Goal: Check status: Check status

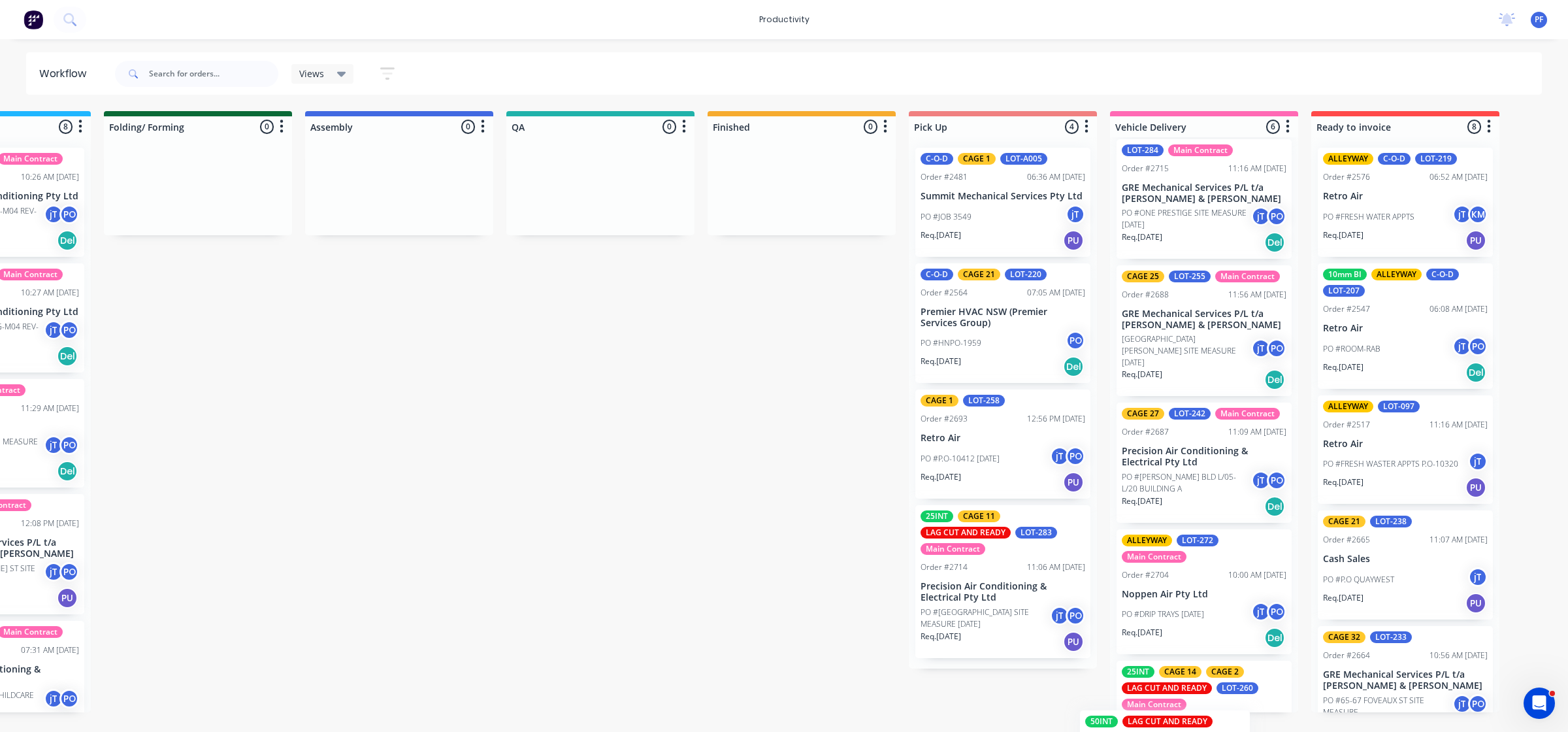
scroll to position [339, 0]
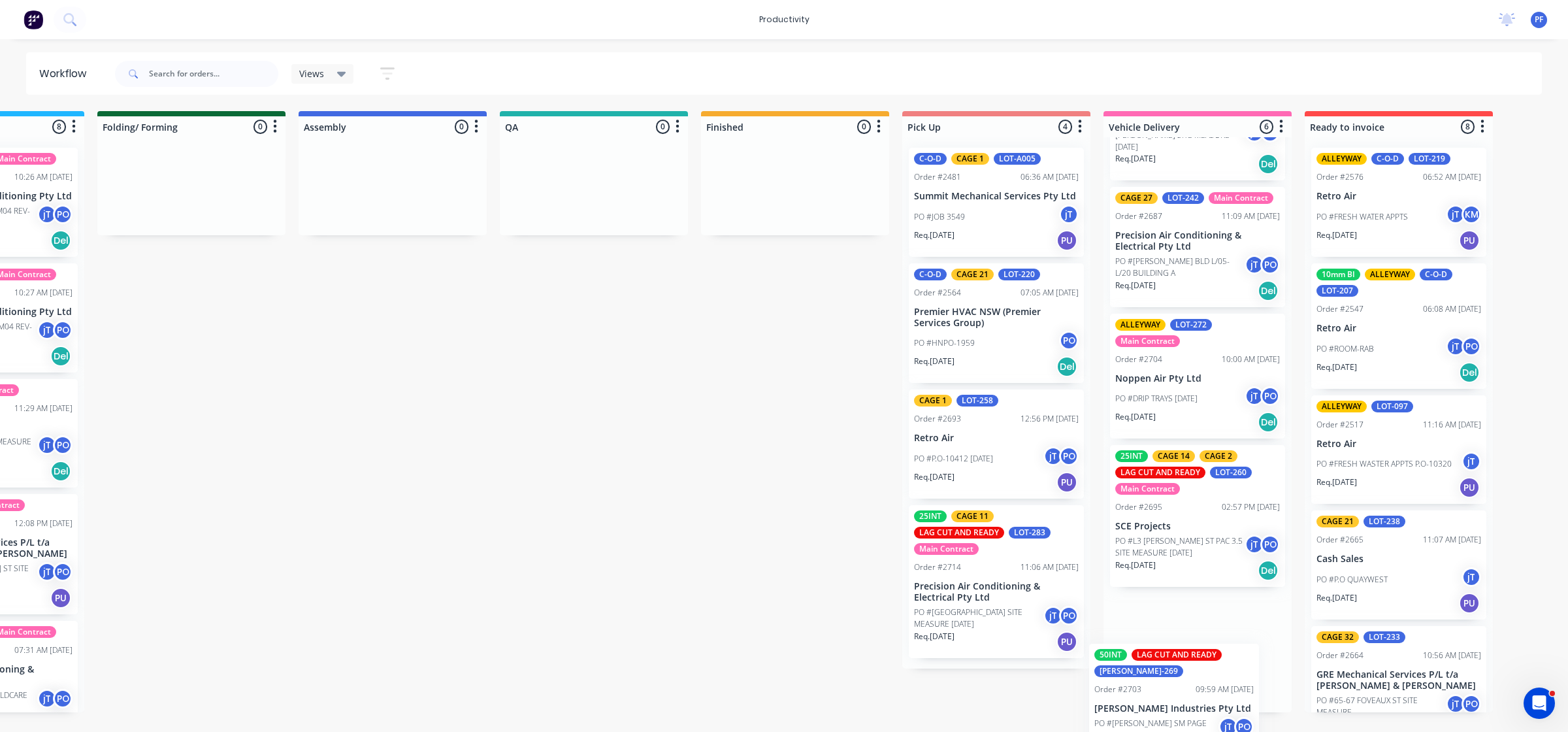
drag, startPoint x: 723, startPoint y: 345, endPoint x: 1284, endPoint y: 678, distance: 652.4
click at [1284, 680] on div "Submitted 32 Order #240 06:57 AM [DATE] Retro Air PO #Freshwater Apts PO Req. […" at bounding box center [533, 412] width 2558 height 601
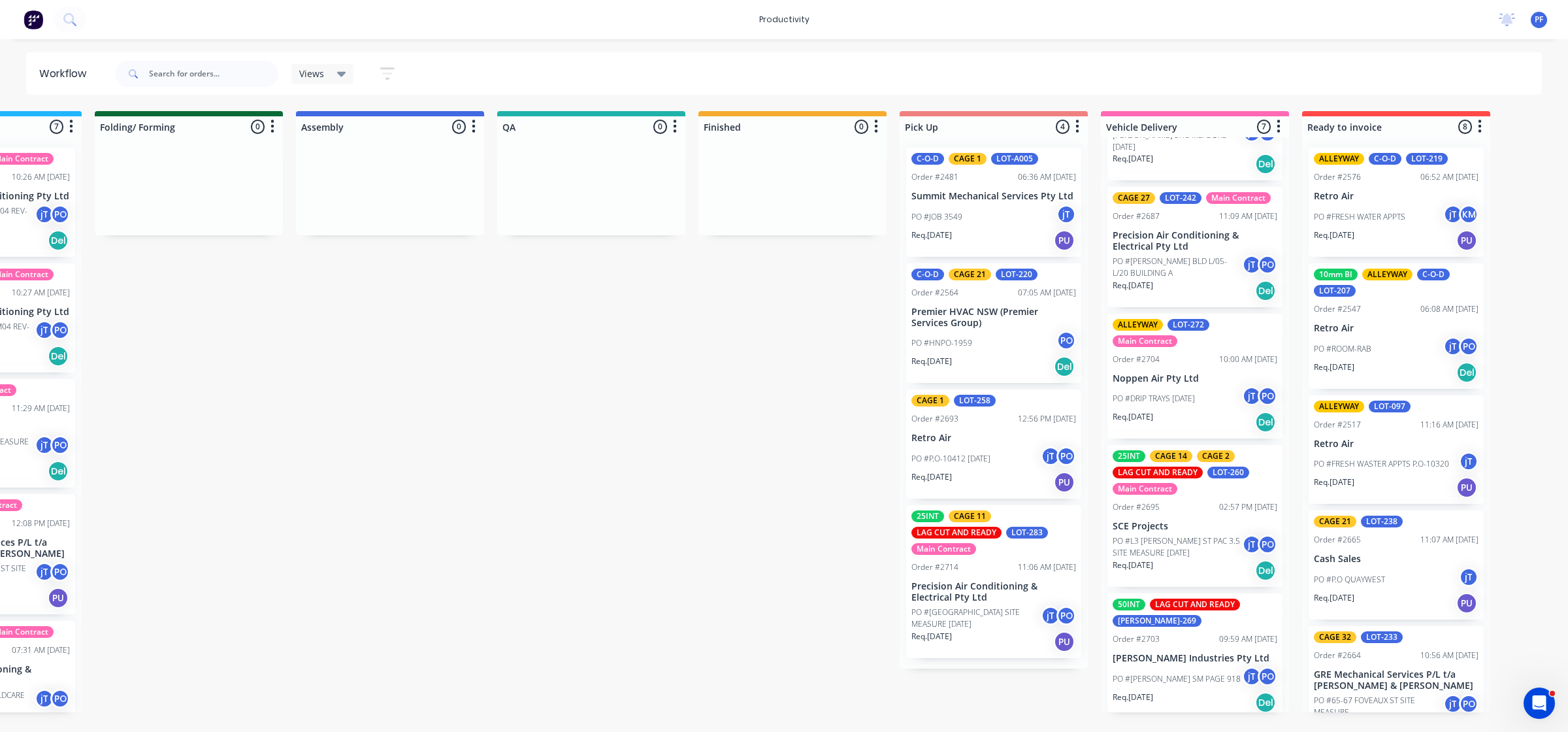
scroll to position [333, 0]
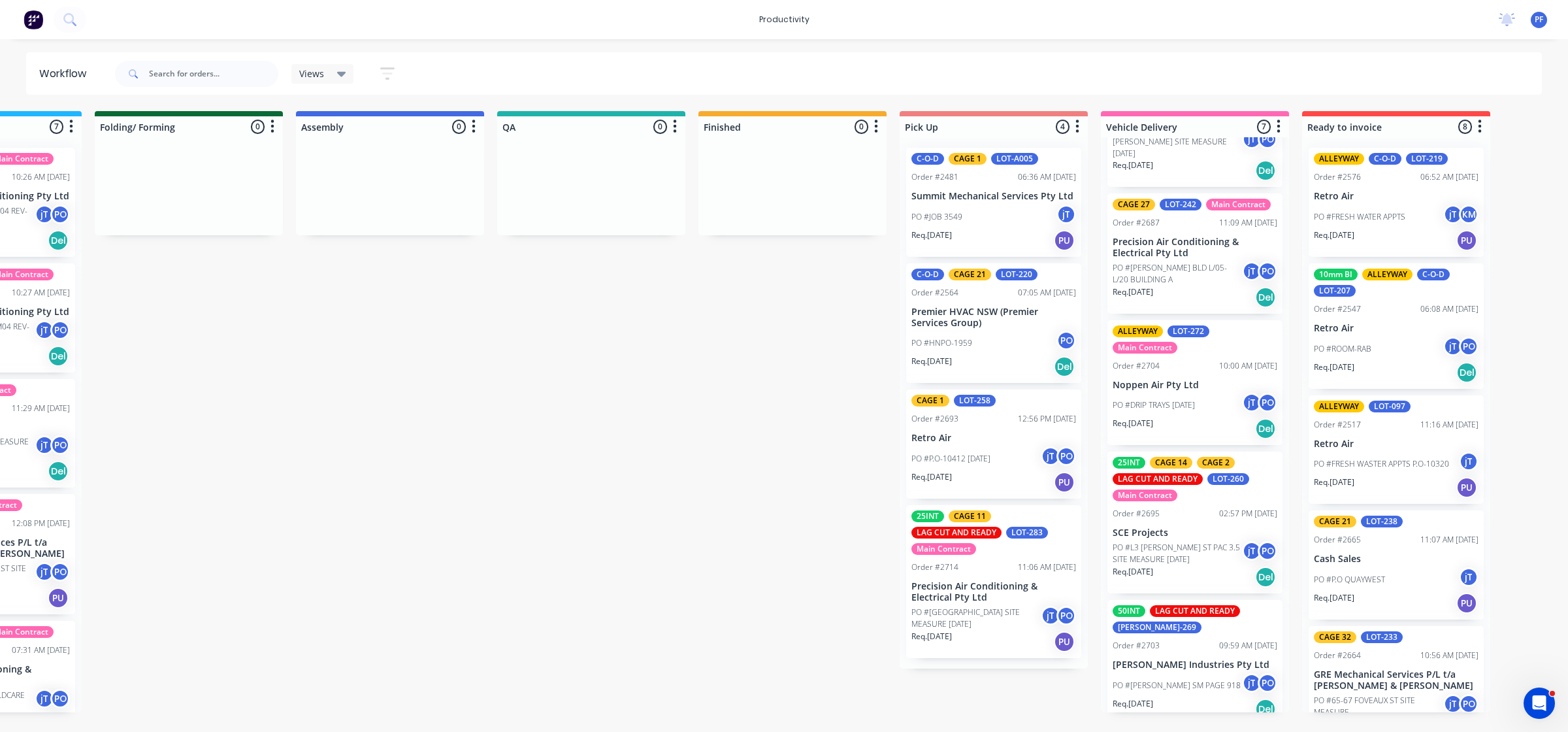
click at [1219, 680] on p "PO #[PERSON_NAME] SM PAGE 918" at bounding box center [1176, 685] width 128 height 12
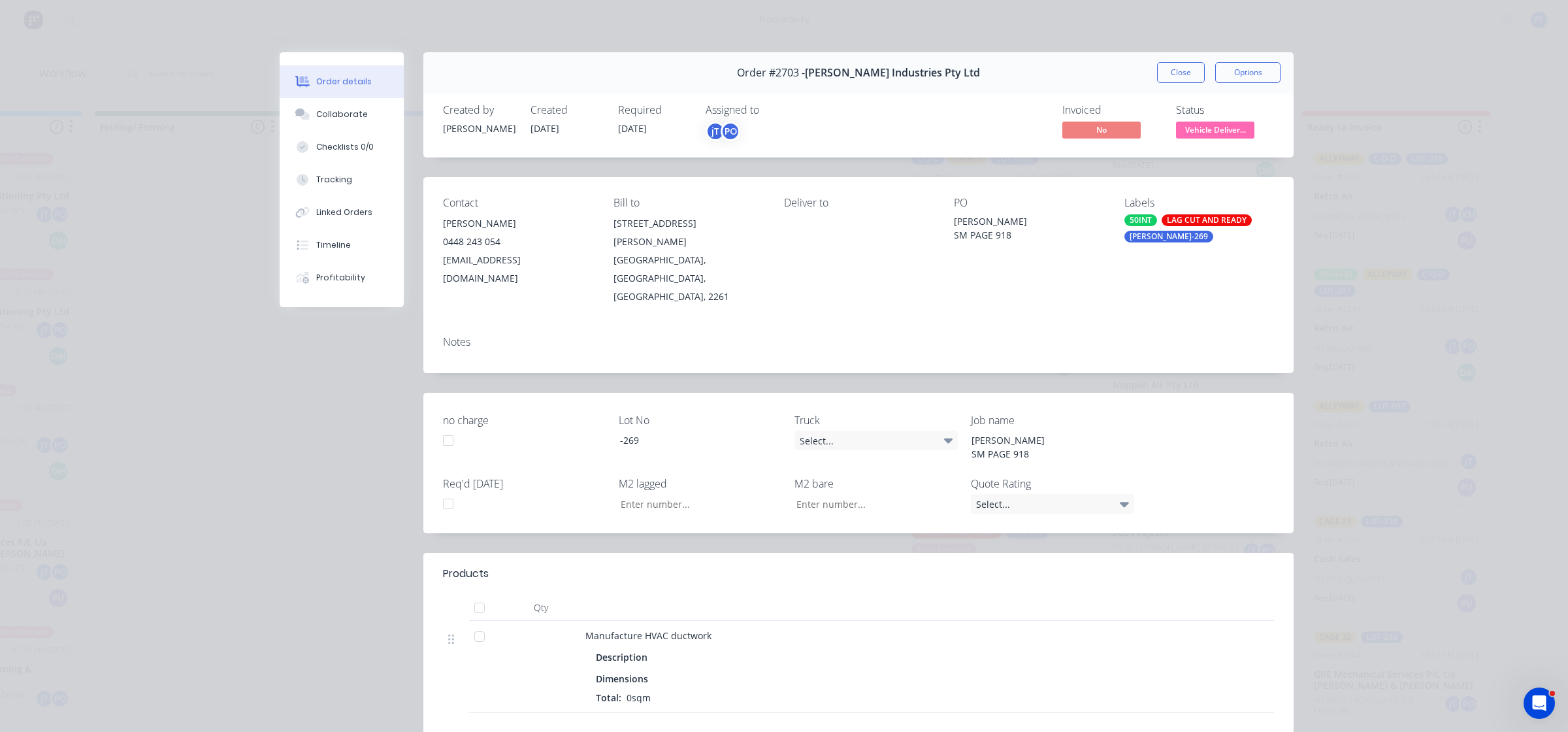
click at [1139, 245] on div "Labels 50INT LAG CUT AND READY [PERSON_NAME]-269" at bounding box center [1199, 251] width 150 height 109
click at [1141, 242] on div "[PERSON_NAME]-269" at bounding box center [1169, 236] width 89 height 12
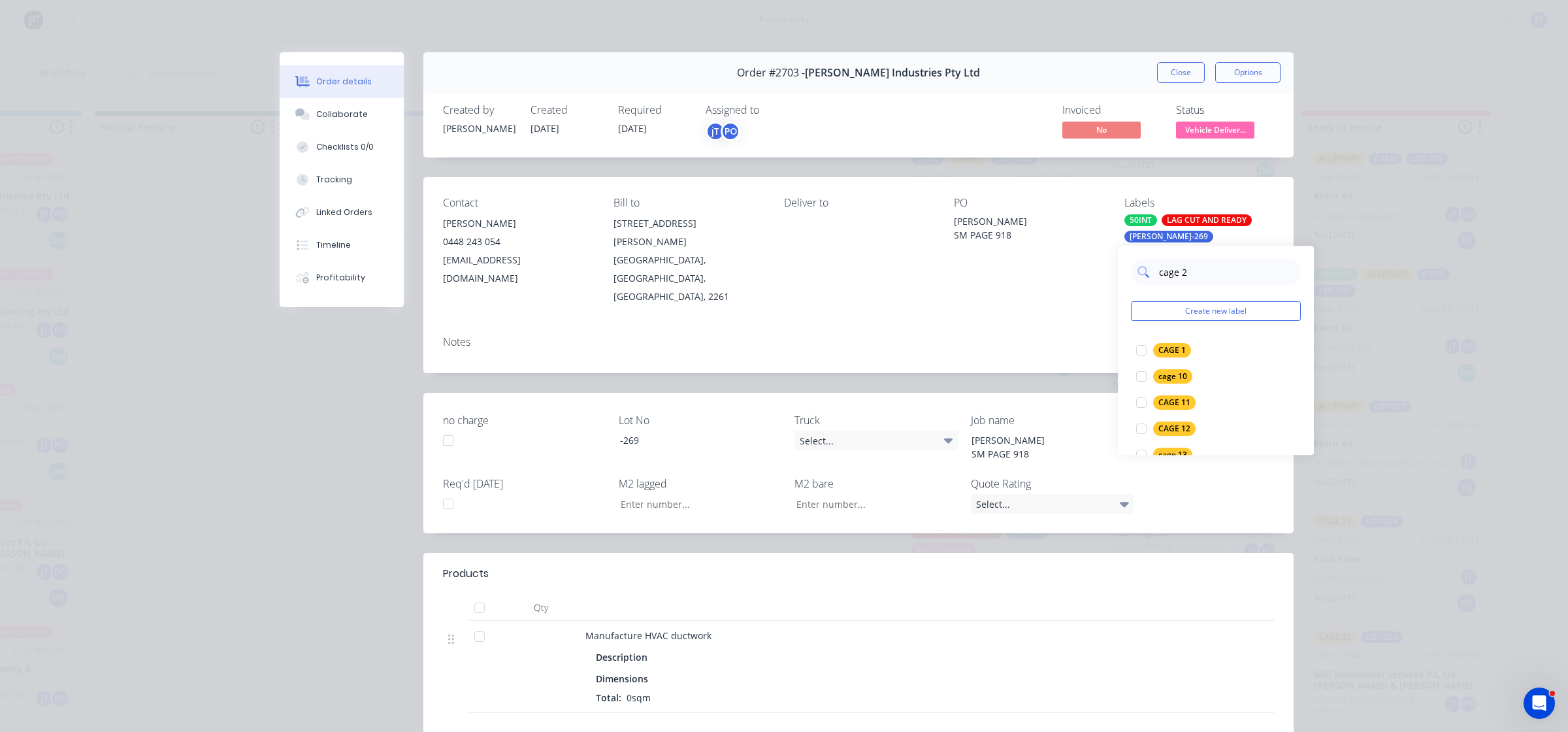
type input "cage 20"
drag, startPoint x: 1141, startPoint y: 354, endPoint x: 1098, endPoint y: 328, distance: 50.2
click at [1141, 354] on div at bounding box center [1141, 350] width 26 height 26
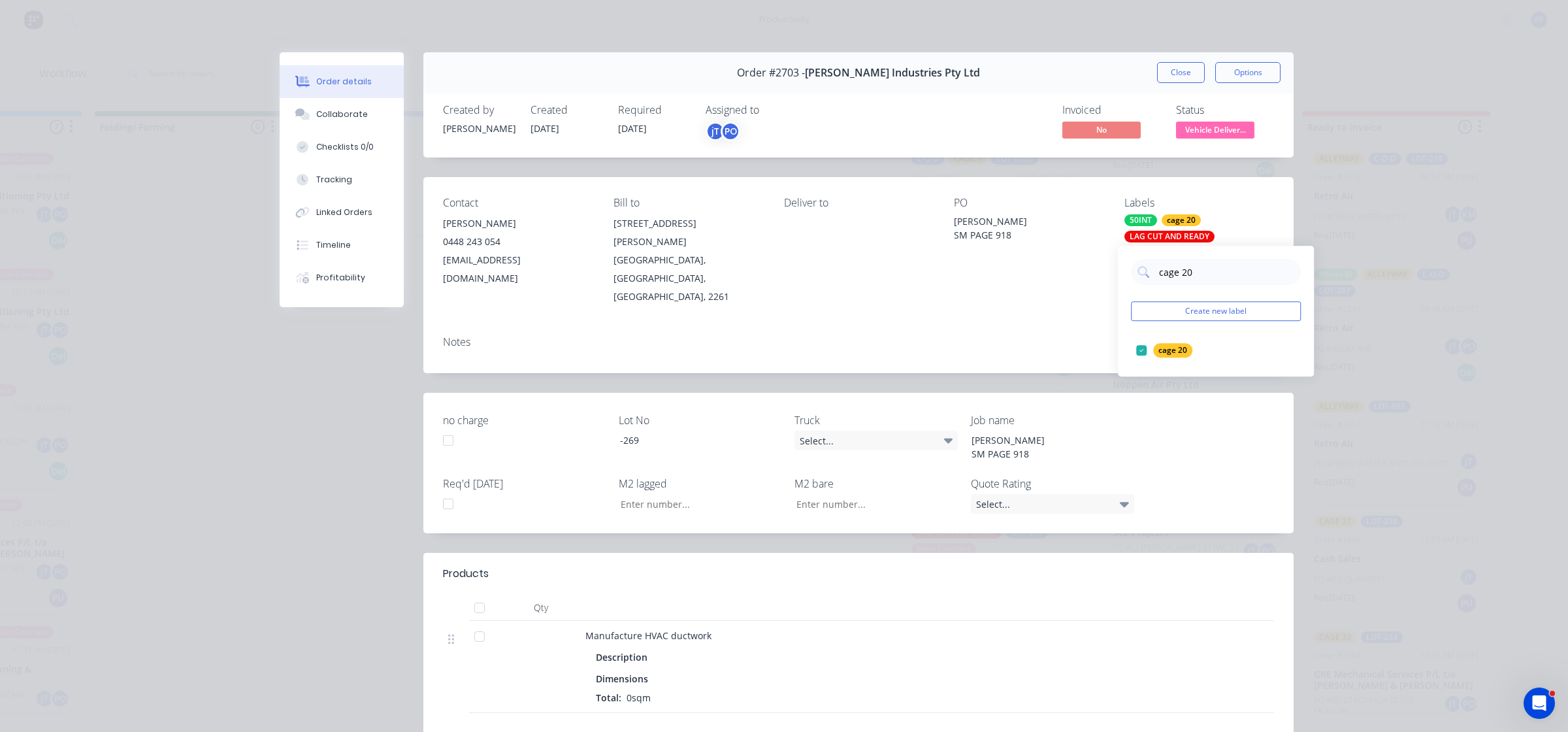
drag, startPoint x: 1056, startPoint y: 298, endPoint x: 1080, endPoint y: 272, distance: 35.4
click at [1060, 325] on div "Notes" at bounding box center [858, 349] width 870 height 48
click at [1165, 74] on button "Close" at bounding box center [1181, 72] width 48 height 21
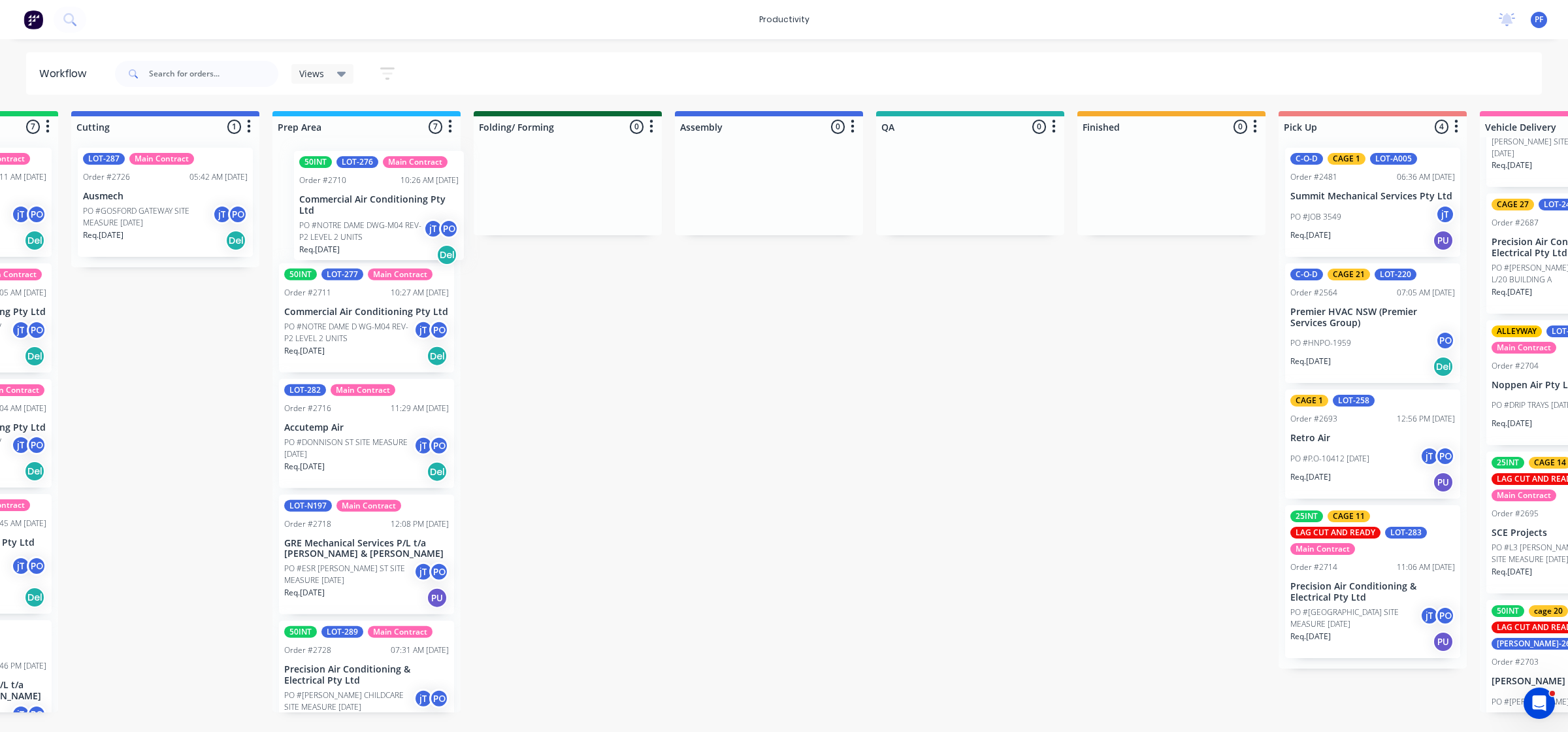
scroll to position [0, 357]
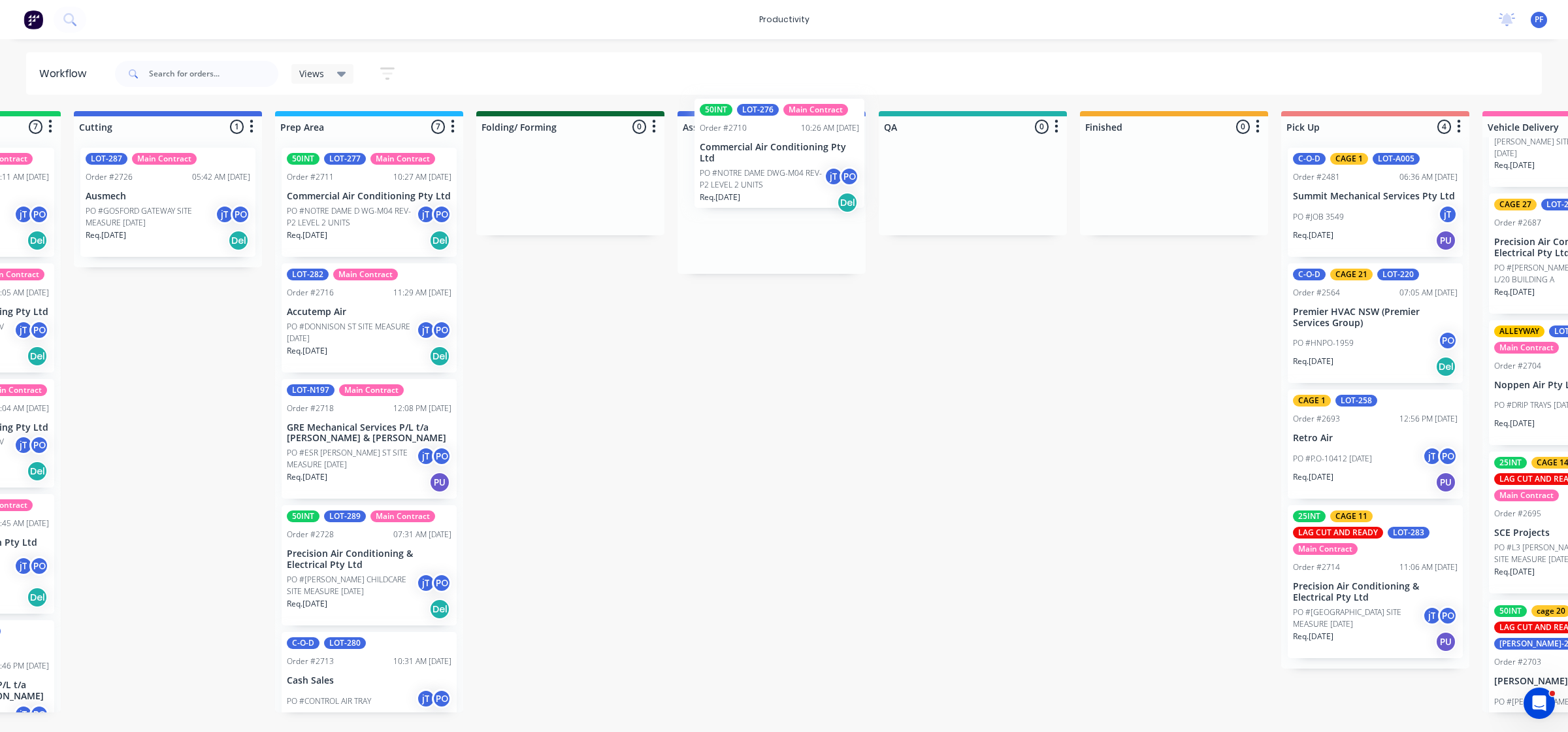
drag, startPoint x: 360, startPoint y: 208, endPoint x: 778, endPoint y: 162, distance: 420.5
click at [778, 162] on div "Submitted 32 Order #240 06:57 AM [DATE] Retro Air PO #Freshwater Apts PO Req. […" at bounding box center [912, 412] width 2558 height 601
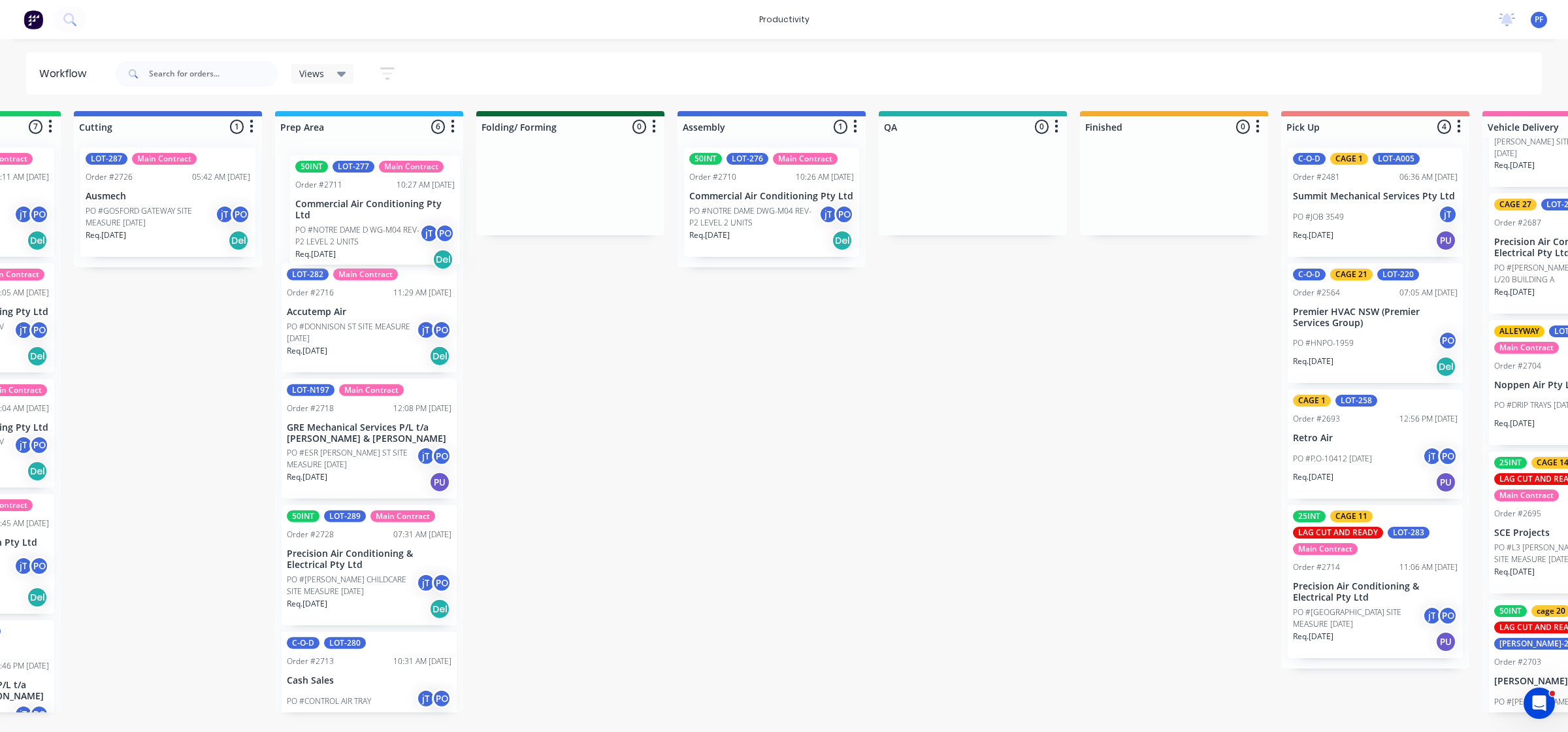
scroll to position [0, 354]
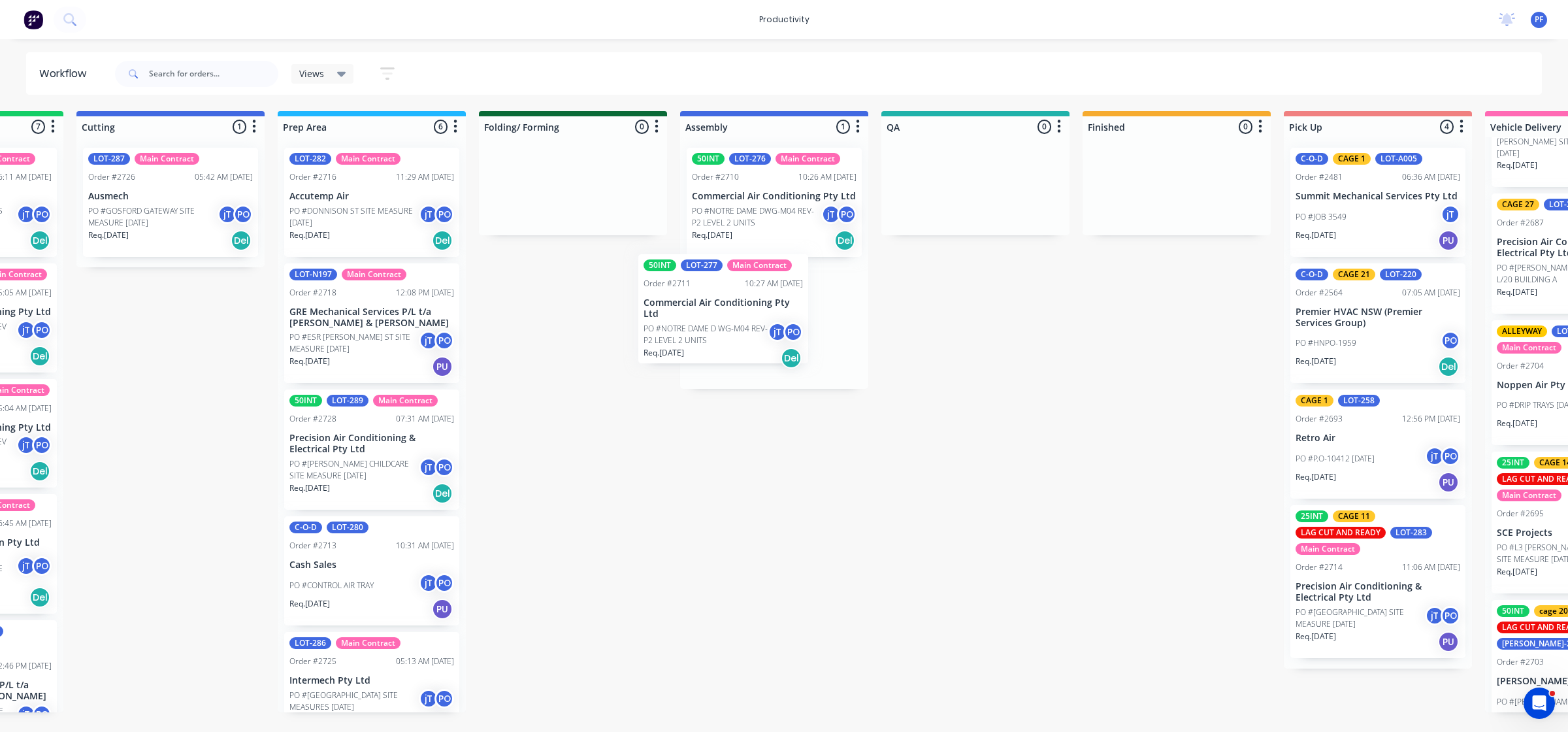
drag, startPoint x: 382, startPoint y: 209, endPoint x: 756, endPoint y: 310, distance: 387.4
click at [755, 312] on div "Submitted 32 Order #240 06:57 AM [DATE] Retro Air PO #Freshwater Apts PO Req. […" at bounding box center [914, 412] width 2558 height 601
